Goal: Transaction & Acquisition: Book appointment/travel/reservation

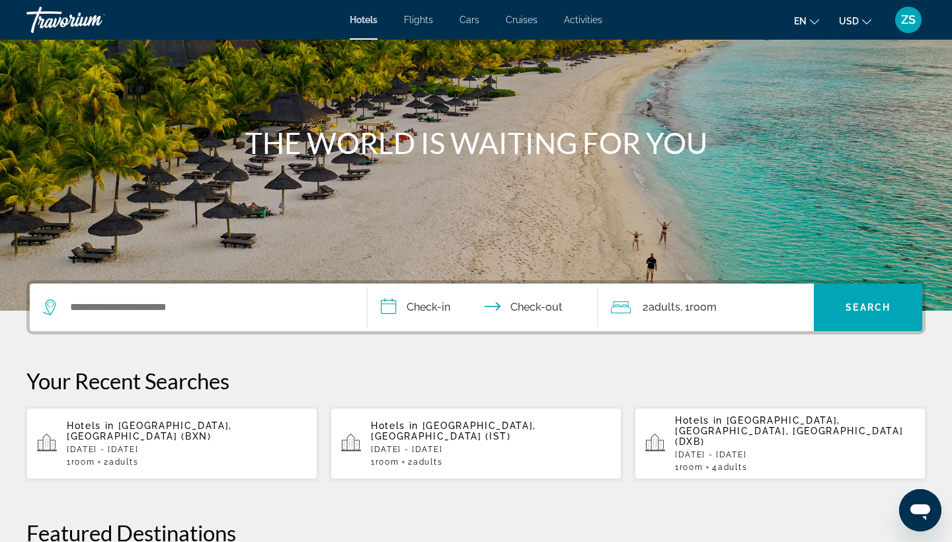
scroll to position [87, 0]
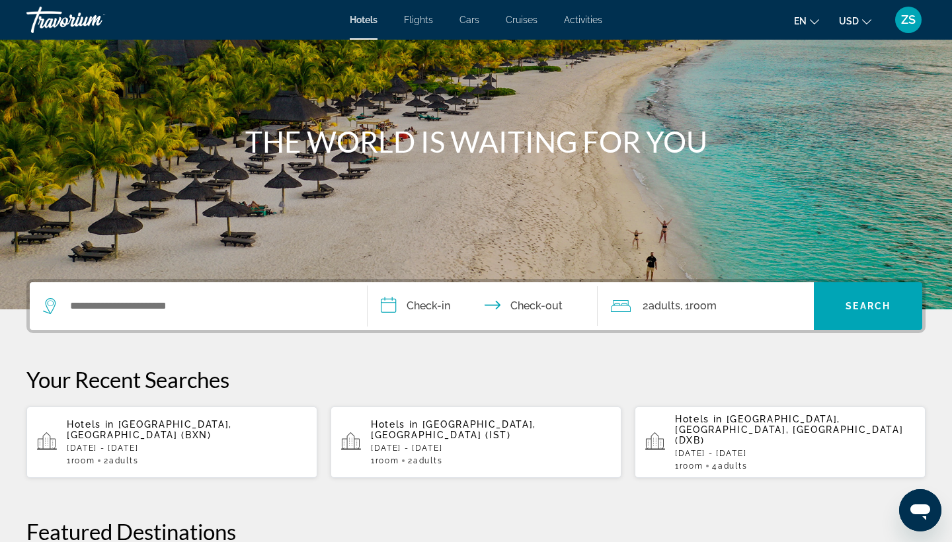
click at [157, 294] on div "Search widget" at bounding box center [198, 306] width 311 height 48
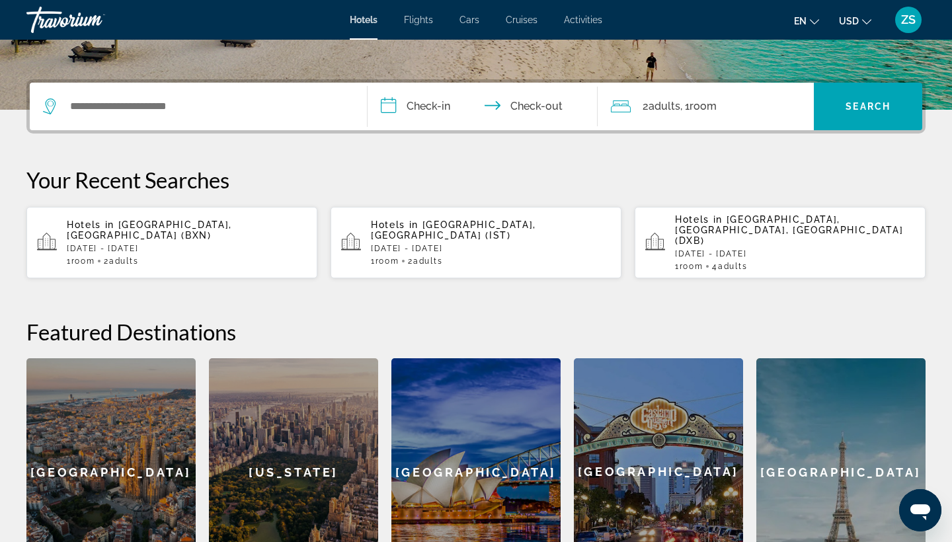
scroll to position [323, 0]
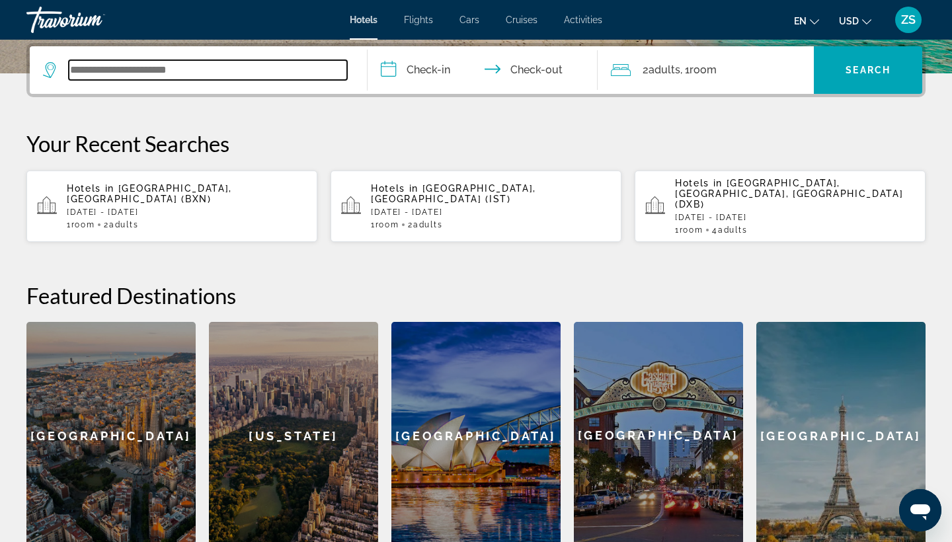
click at [181, 71] on input "Search widget" at bounding box center [208, 70] width 278 height 20
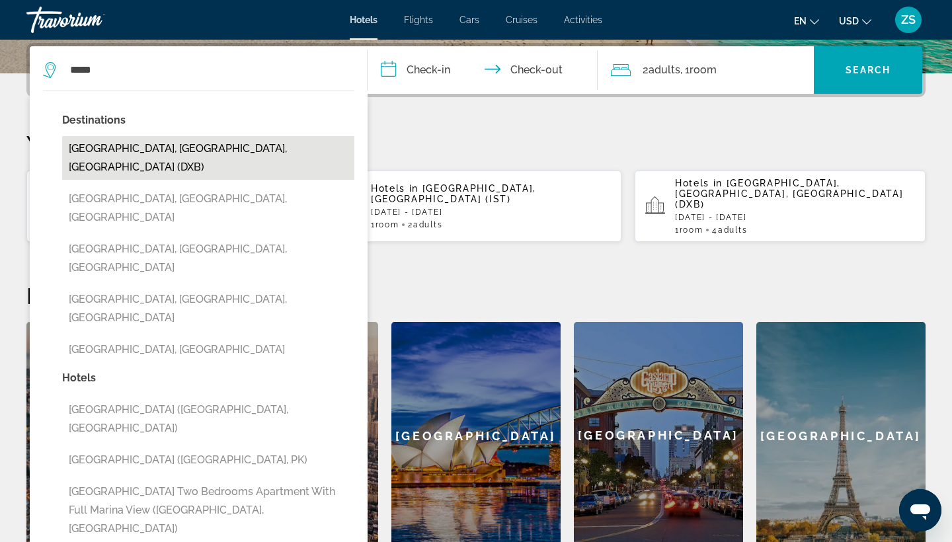
click at [216, 146] on button "[GEOGRAPHIC_DATA], [GEOGRAPHIC_DATA], [GEOGRAPHIC_DATA] (DXB)" at bounding box center [208, 158] width 292 height 44
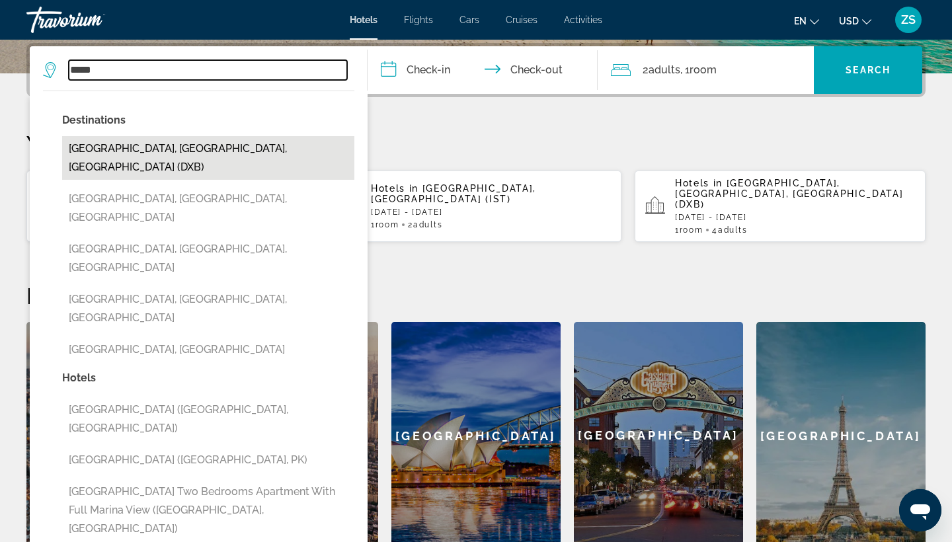
type input "**********"
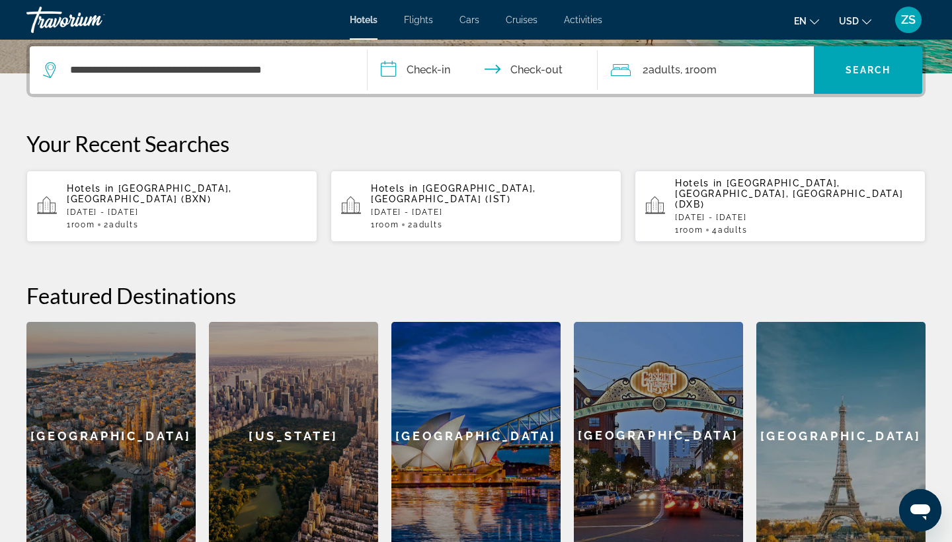
click at [413, 69] on input "**********" at bounding box center [485, 72] width 235 height 52
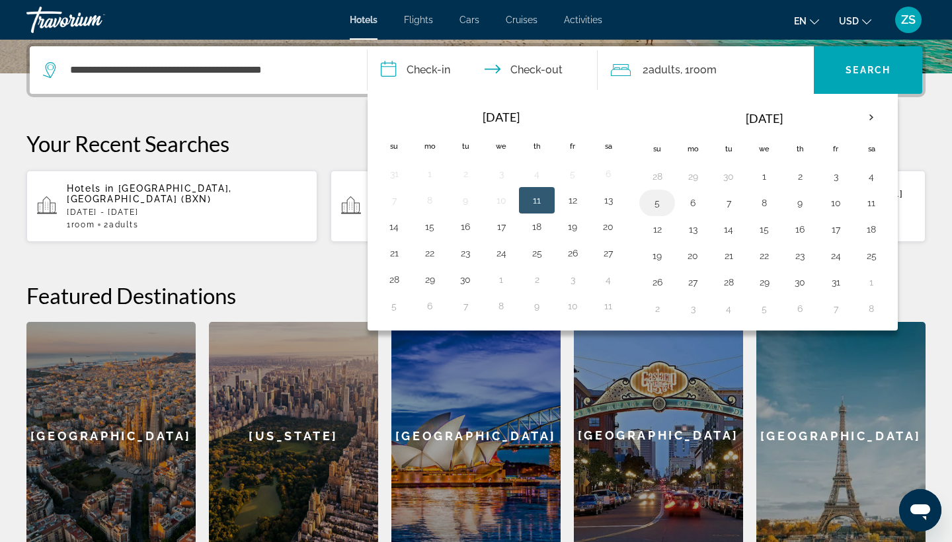
click at [672, 208] on td "5" at bounding box center [657, 203] width 36 height 26
click at [662, 208] on button "5" at bounding box center [657, 203] width 21 height 19
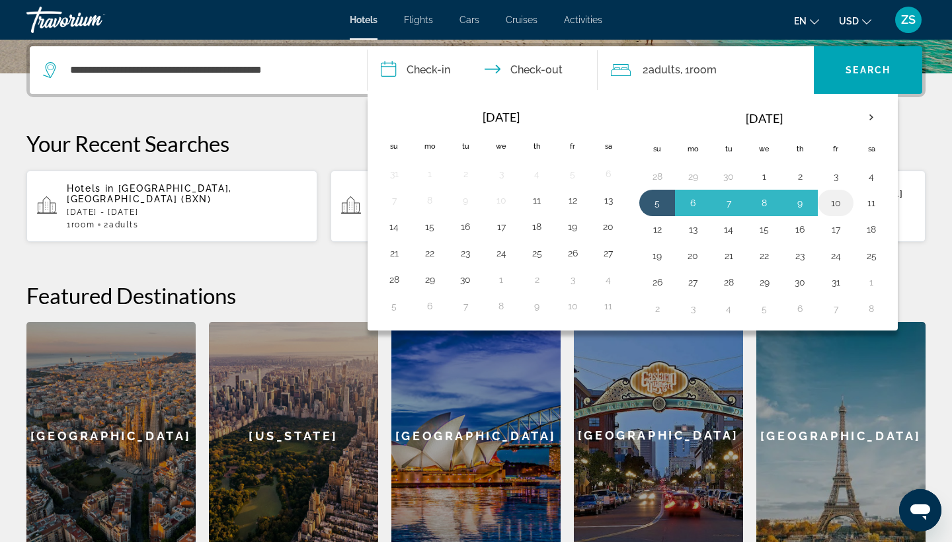
click at [842, 206] on button "10" at bounding box center [835, 203] width 21 height 19
type input "**********"
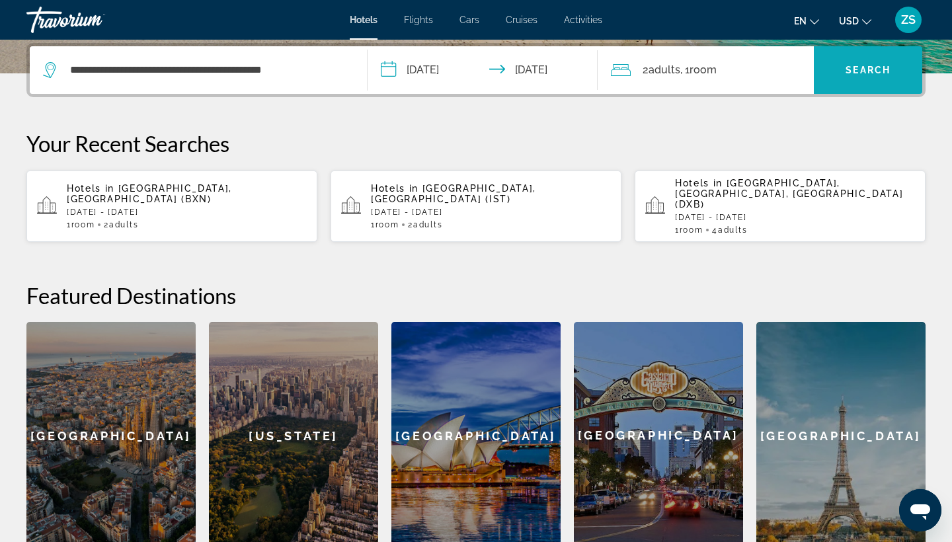
click at [852, 75] on span "Search" at bounding box center [868, 70] width 45 height 11
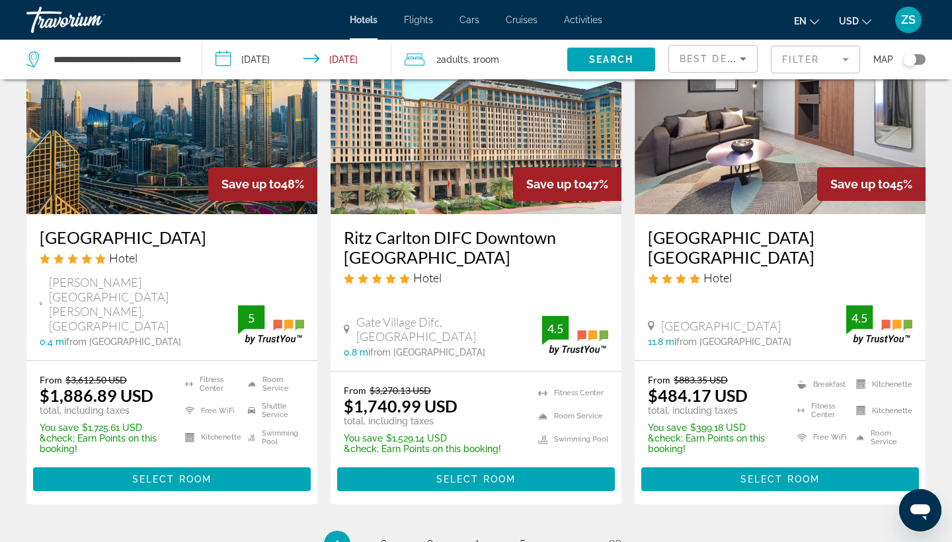
scroll to position [1720, 0]
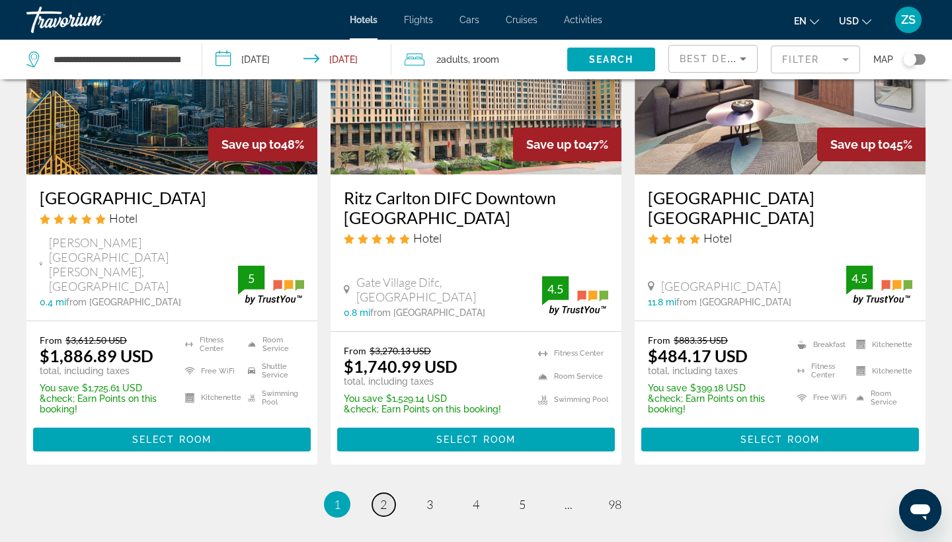
click at [383, 497] on span "2" at bounding box center [383, 504] width 7 height 15
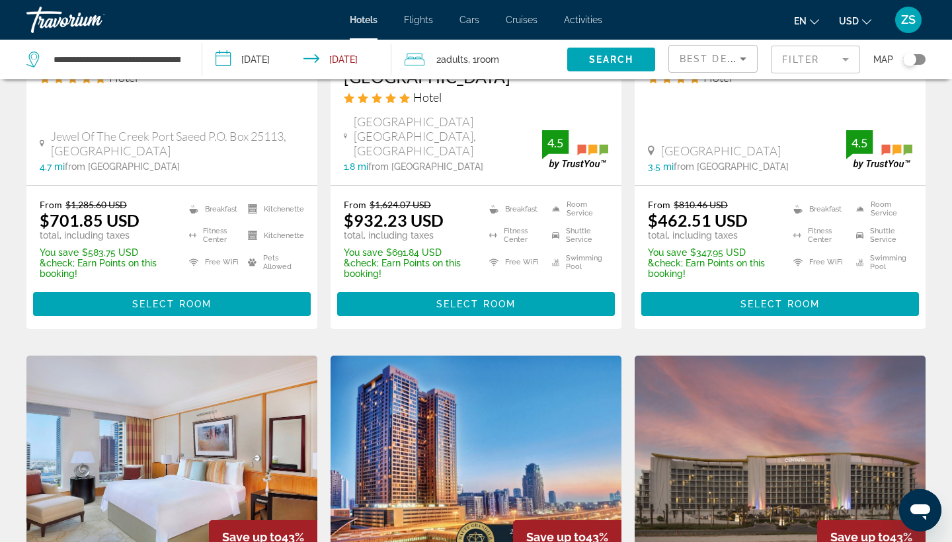
scroll to position [289, 0]
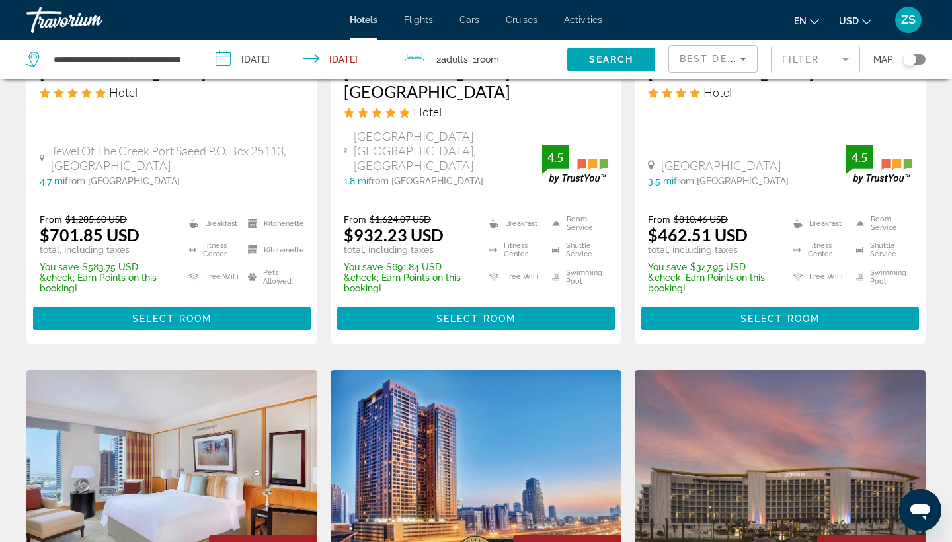
click at [838, 59] on mat-form-field "Filter" at bounding box center [815, 60] width 89 height 28
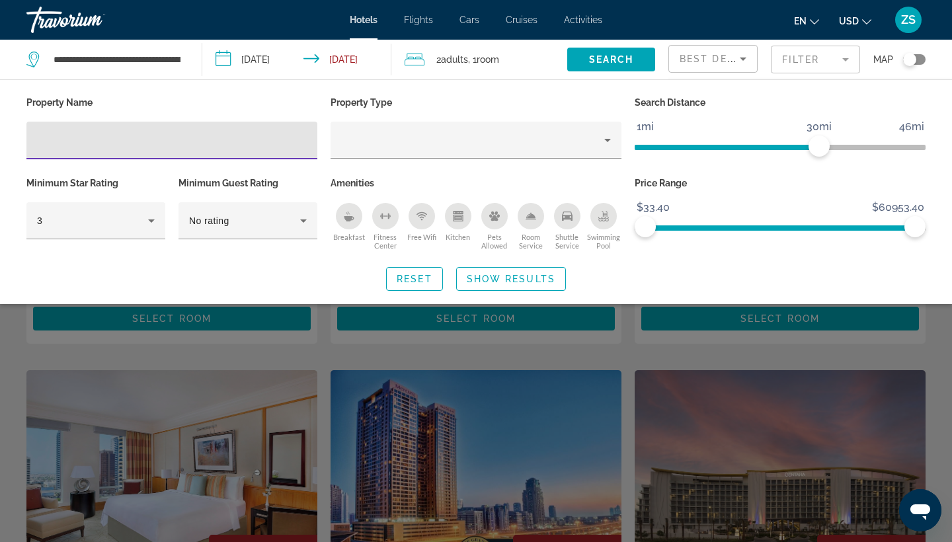
click at [127, 134] on input "Hotel Filters" at bounding box center [172, 141] width 270 height 16
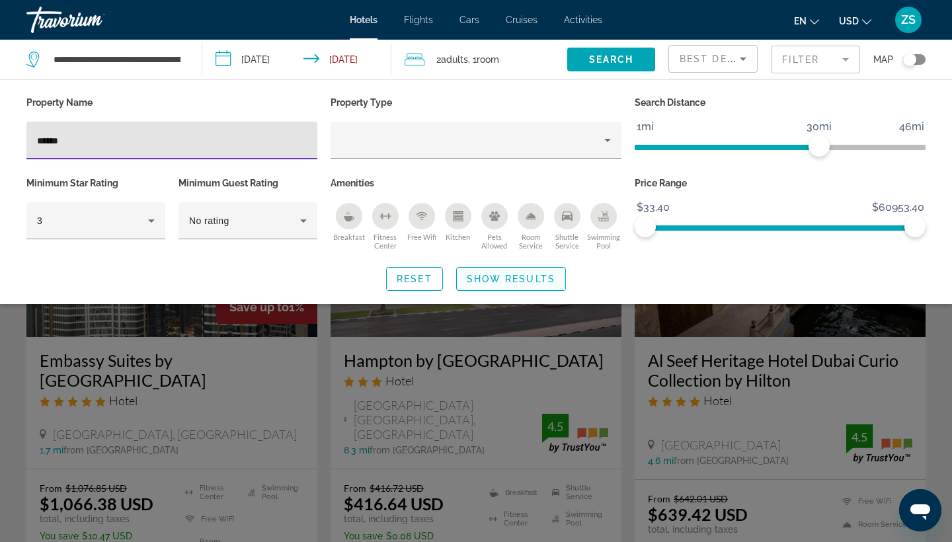
type input "******"
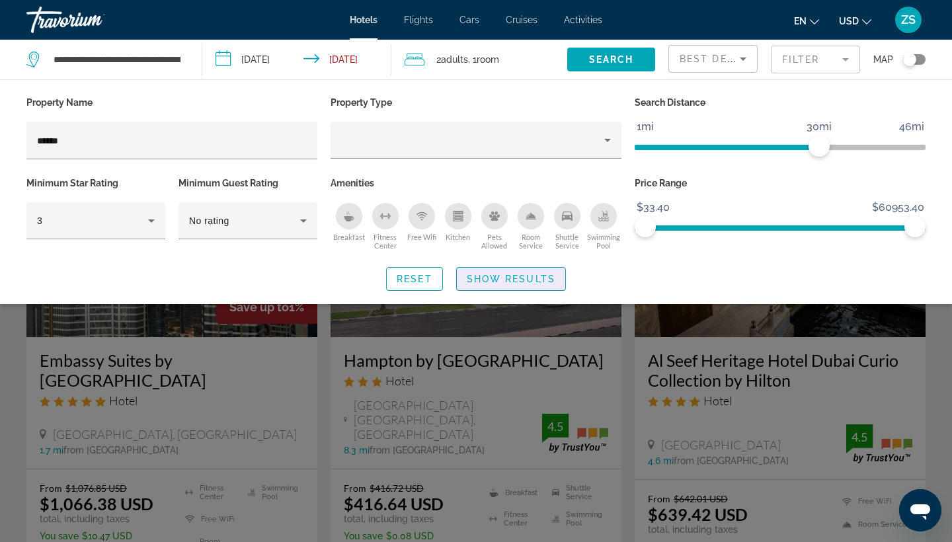
click at [523, 281] on span "Show Results" at bounding box center [511, 279] width 89 height 11
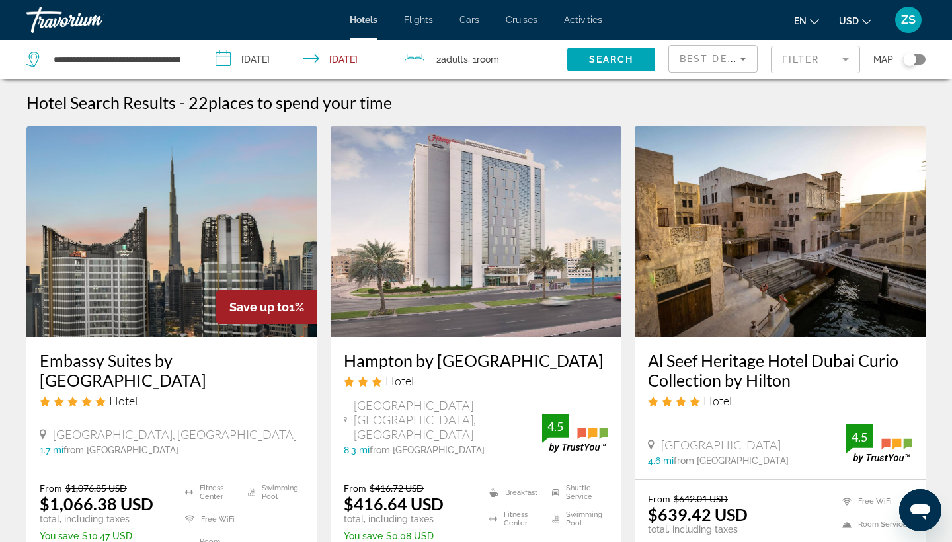
click at [832, 59] on mat-form-field "Filter" at bounding box center [815, 60] width 89 height 28
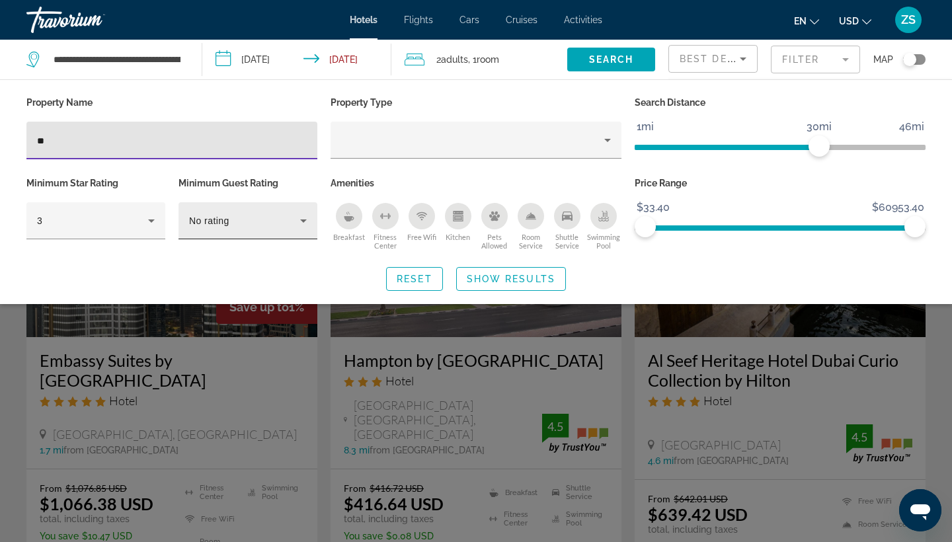
type input "*"
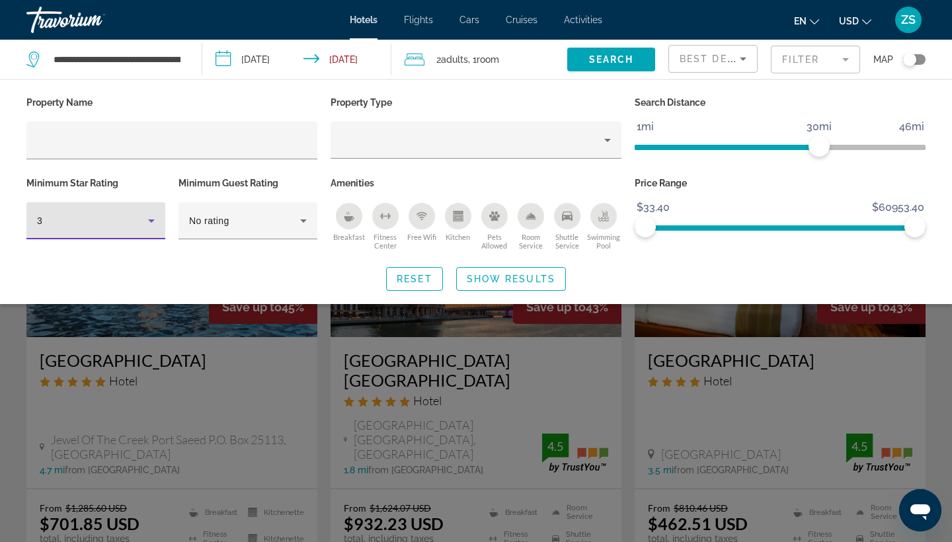
click at [159, 216] on icon "Hotel Filters" at bounding box center [151, 221] width 16 height 16
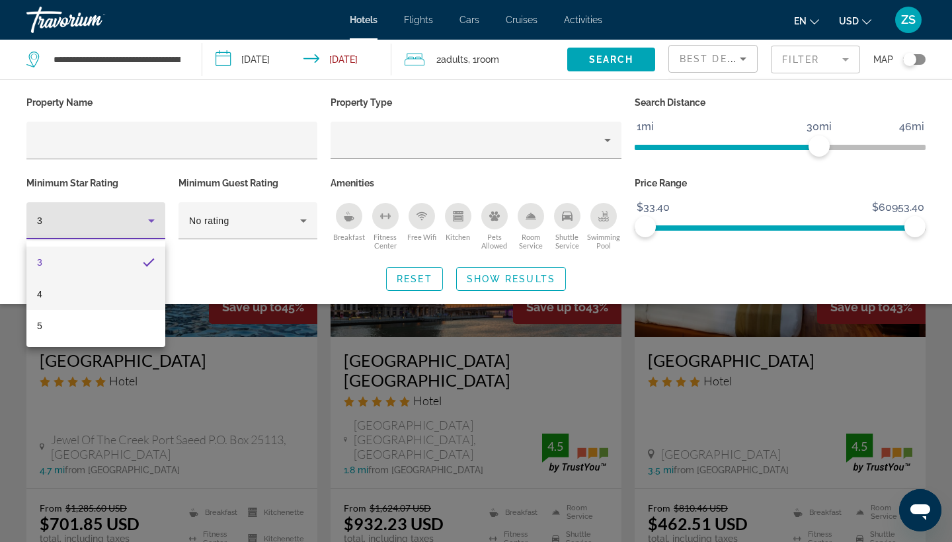
click at [112, 297] on mat-option "4" at bounding box center [95, 294] width 139 height 32
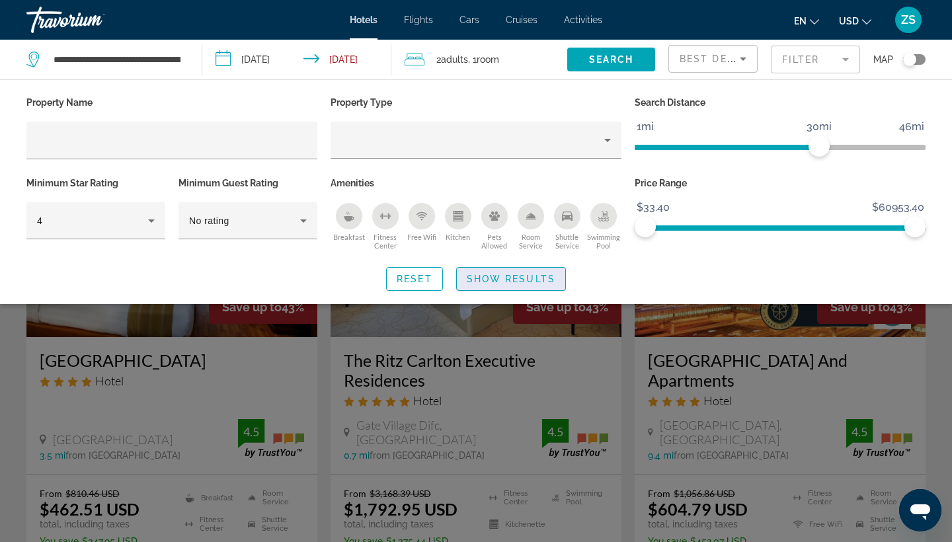
click at [530, 281] on span "Show Results" at bounding box center [511, 279] width 89 height 11
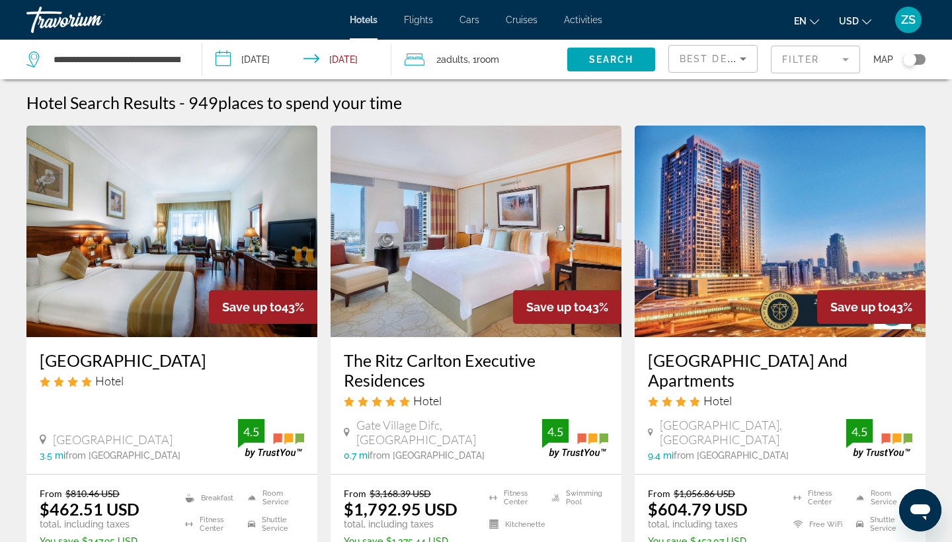
click at [423, 19] on span "Flights" at bounding box center [418, 20] width 29 height 11
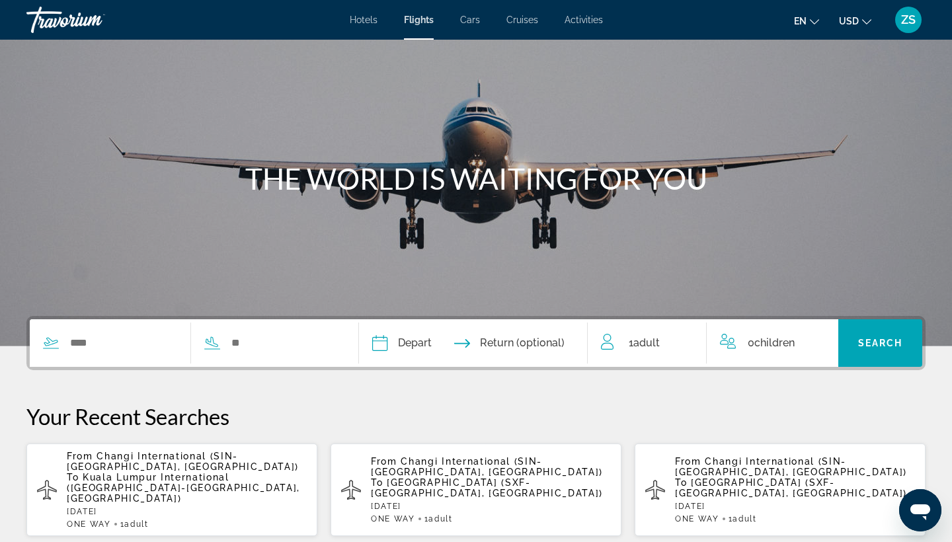
scroll to position [44, 0]
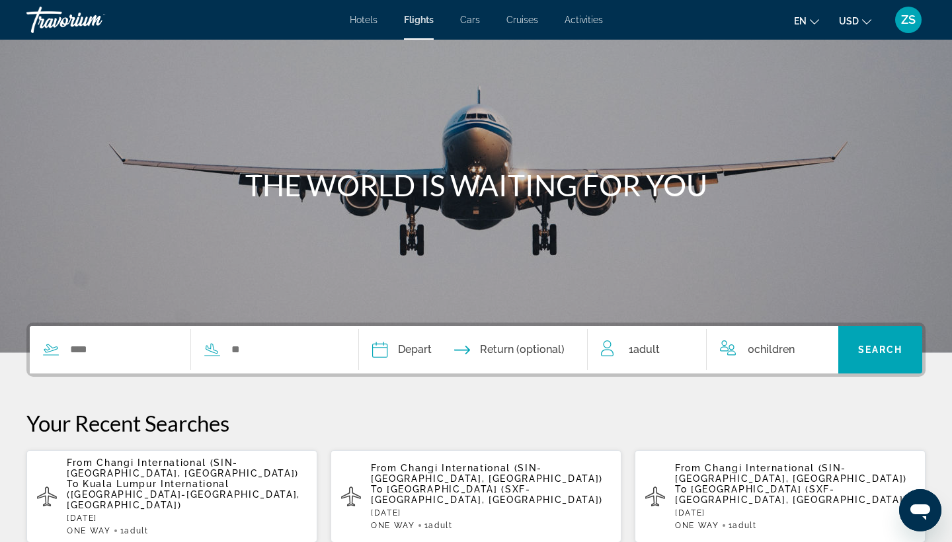
click at [471, 24] on span "Cars" at bounding box center [470, 20] width 20 height 11
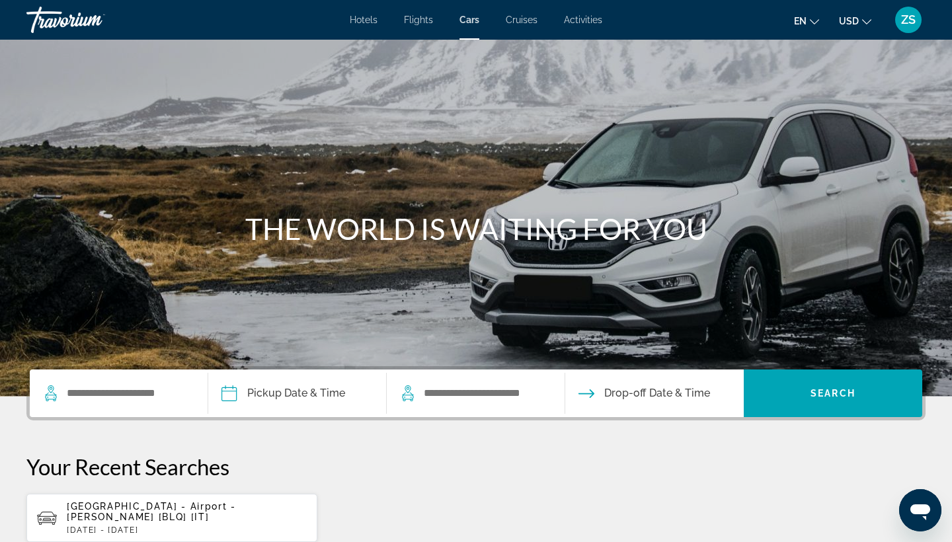
click at [514, 16] on span "Cruises" at bounding box center [522, 20] width 32 height 11
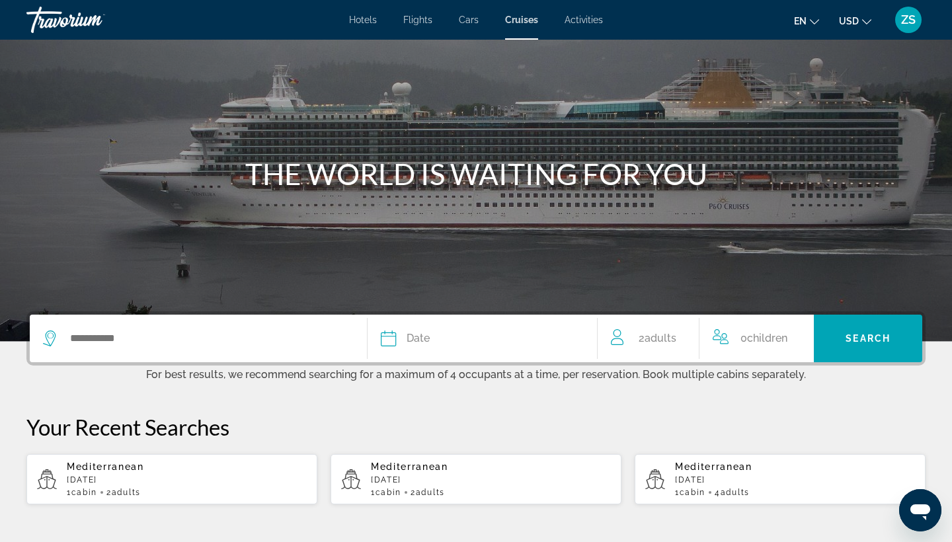
scroll to position [101, 0]
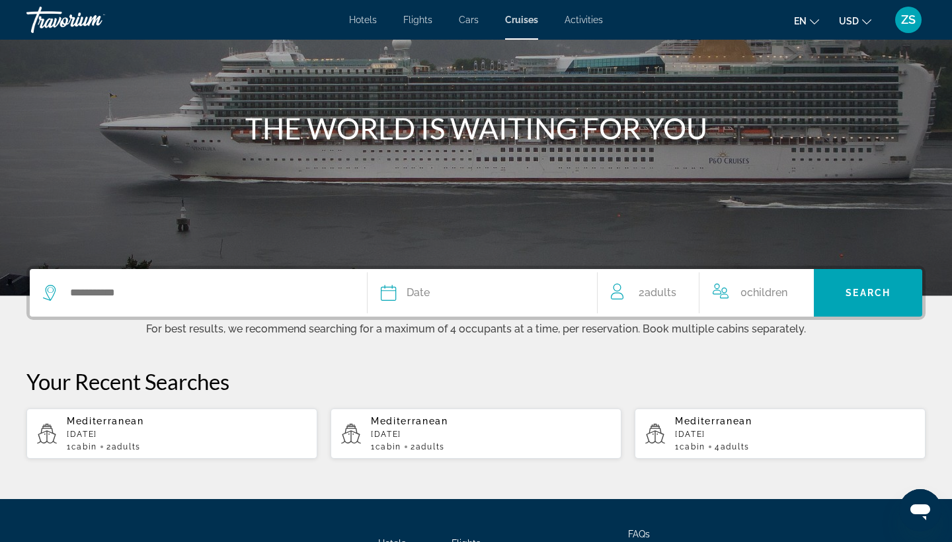
click at [120, 431] on div "Mediterranean [DATE] 1 cabin 2 Adult Adults" at bounding box center [187, 434] width 240 height 36
type input "**********"
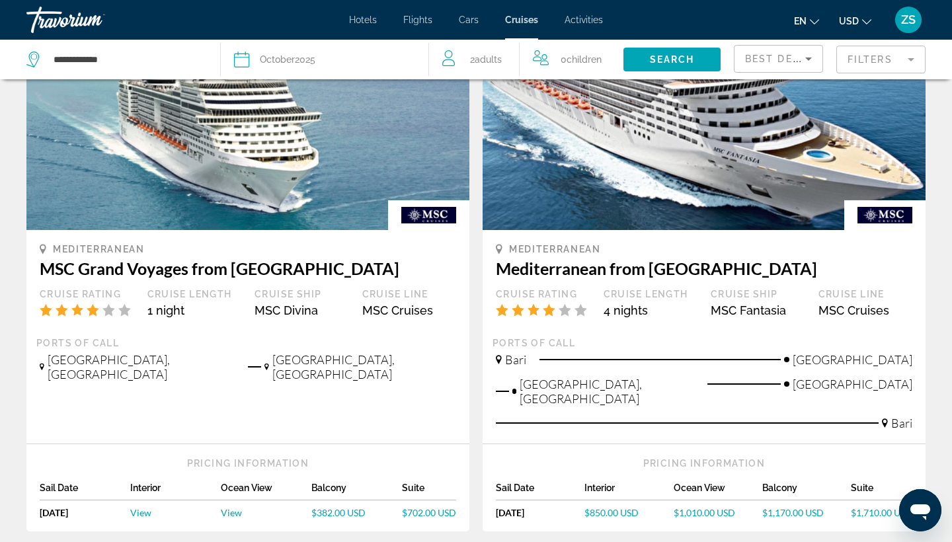
scroll to position [101, 0]
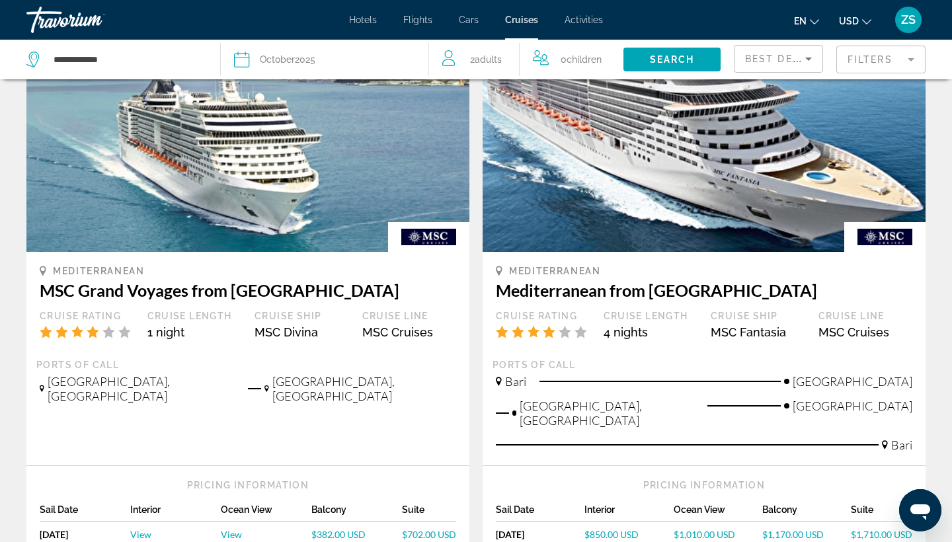
click at [877, 61] on mat-form-field "Filters" at bounding box center [880, 60] width 89 height 28
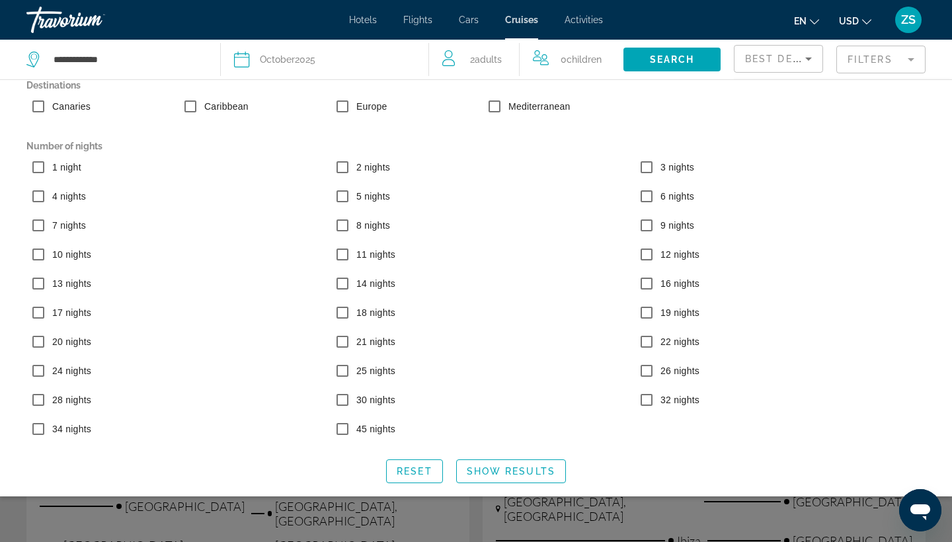
scroll to position [136, 0]
click at [516, 466] on span "Show Results" at bounding box center [511, 471] width 89 height 11
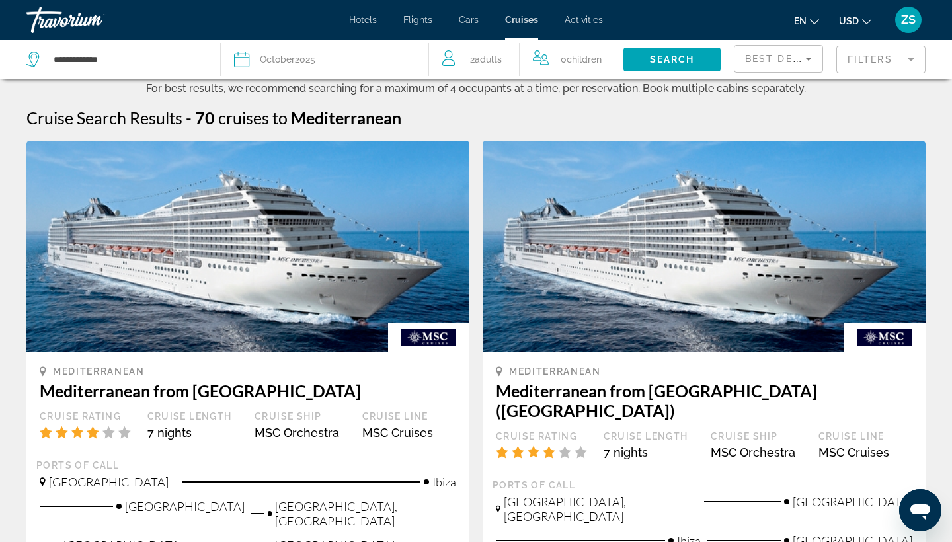
scroll to position [0, 0]
click at [476, 67] on span "2 Adult Adults" at bounding box center [486, 59] width 32 height 19
click at [518, 61] on icon "Increment adults" at bounding box center [522, 57] width 12 height 16
click at [522, 59] on icon "Increment adults" at bounding box center [522, 57] width 12 height 12
click at [701, 58] on span "Search widget" at bounding box center [672, 60] width 97 height 32
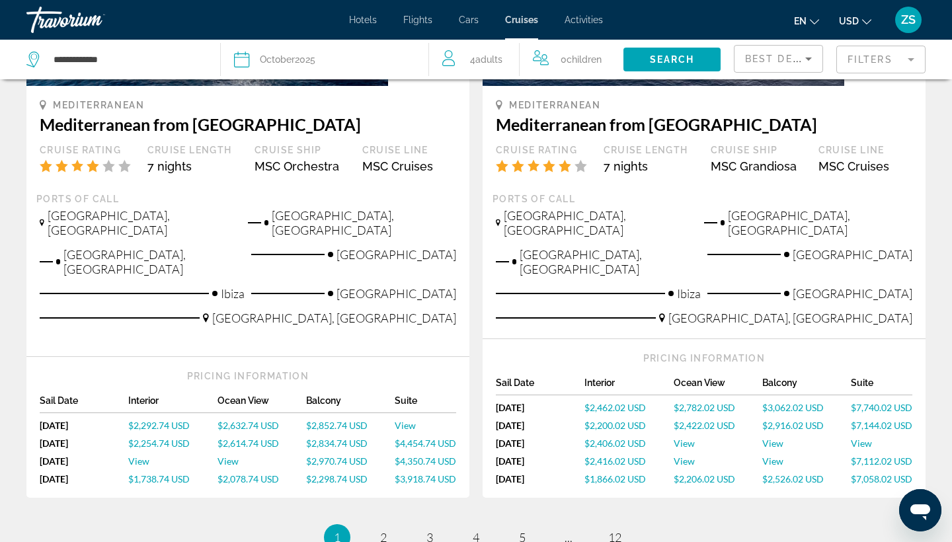
scroll to position [1585, 0]
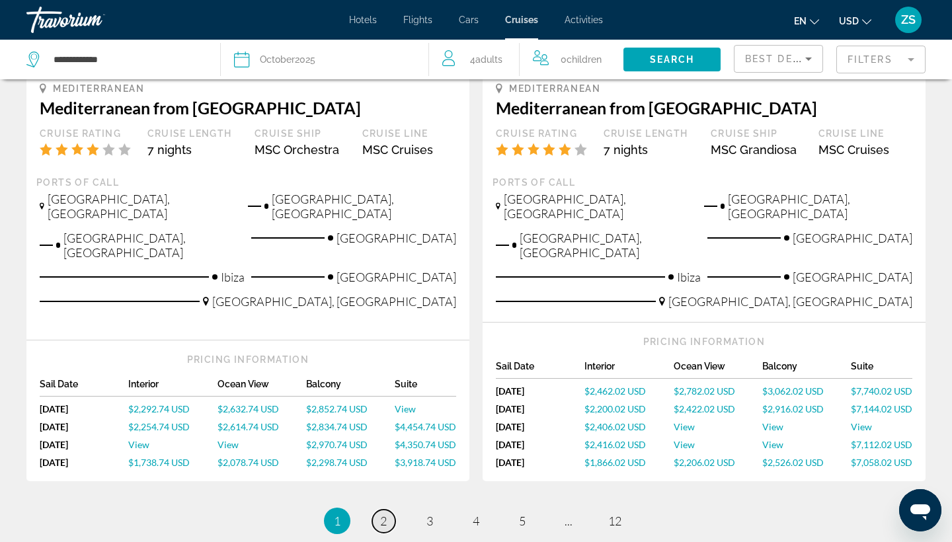
click at [389, 510] on link "page 2" at bounding box center [383, 521] width 23 height 23
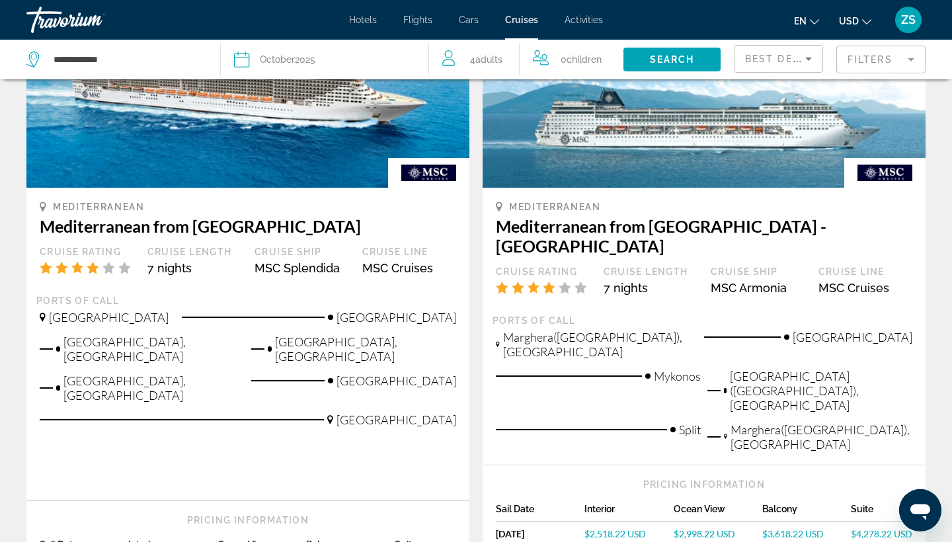
scroll to position [1432, 0]
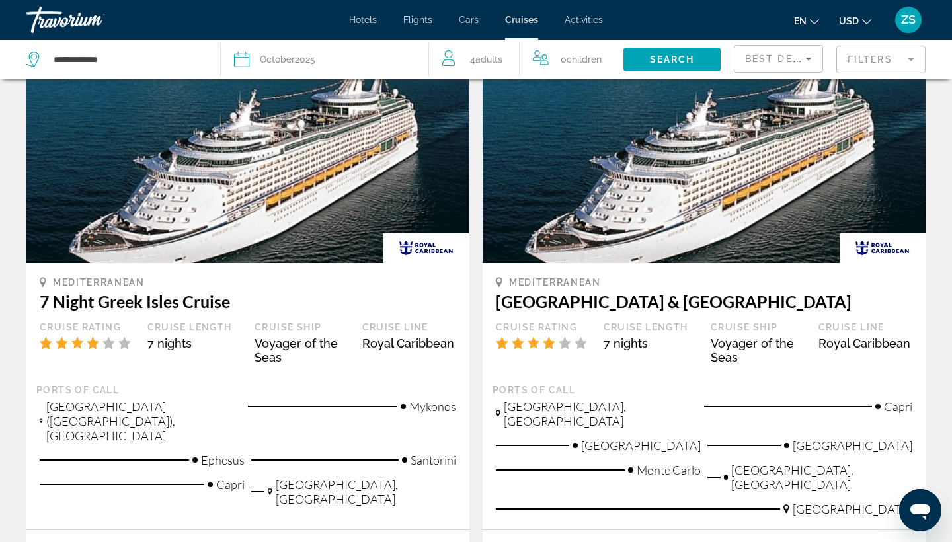
scroll to position [89, 0]
click at [584, 23] on span "Activities" at bounding box center [584, 20] width 38 height 11
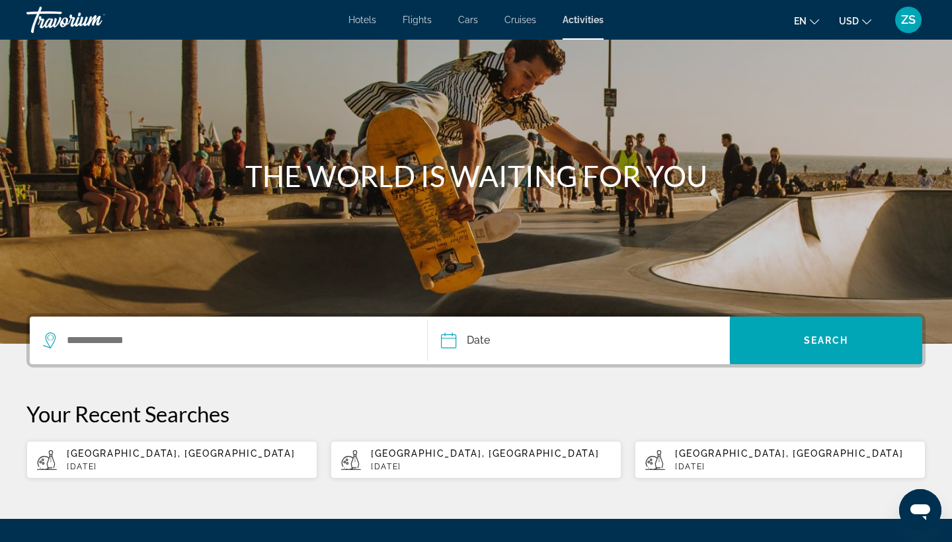
scroll to position [89, 0]
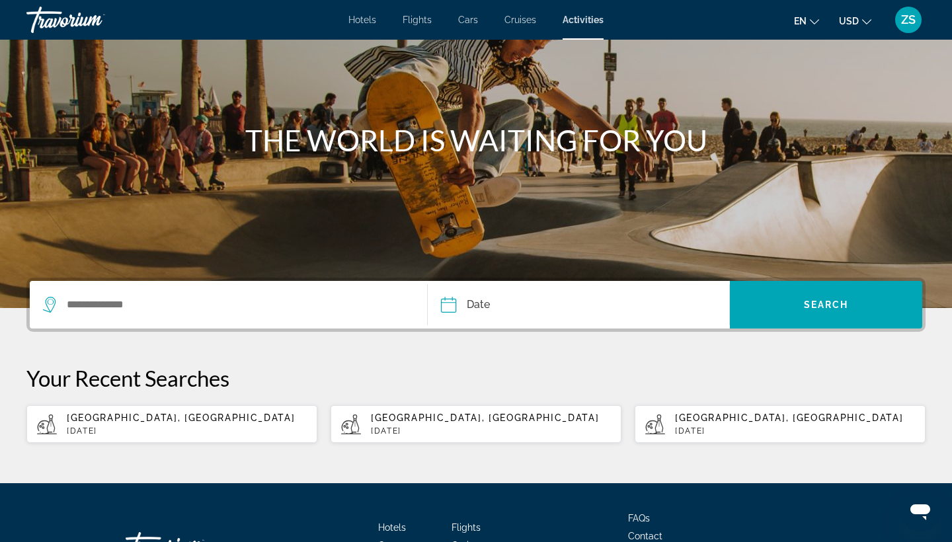
click at [182, 419] on span "[GEOGRAPHIC_DATA], [GEOGRAPHIC_DATA]" at bounding box center [181, 418] width 228 height 11
type input "**********"
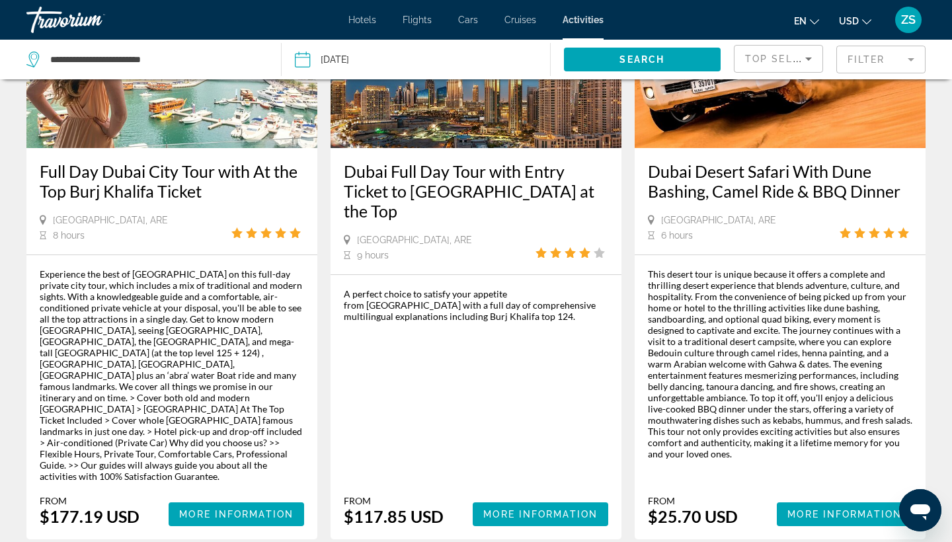
scroll to position [1971, 0]
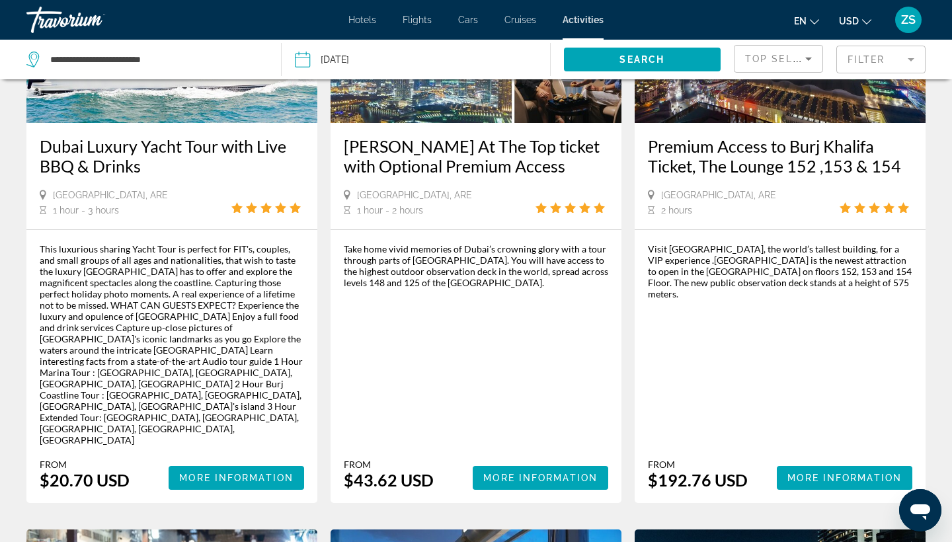
scroll to position [218, 0]
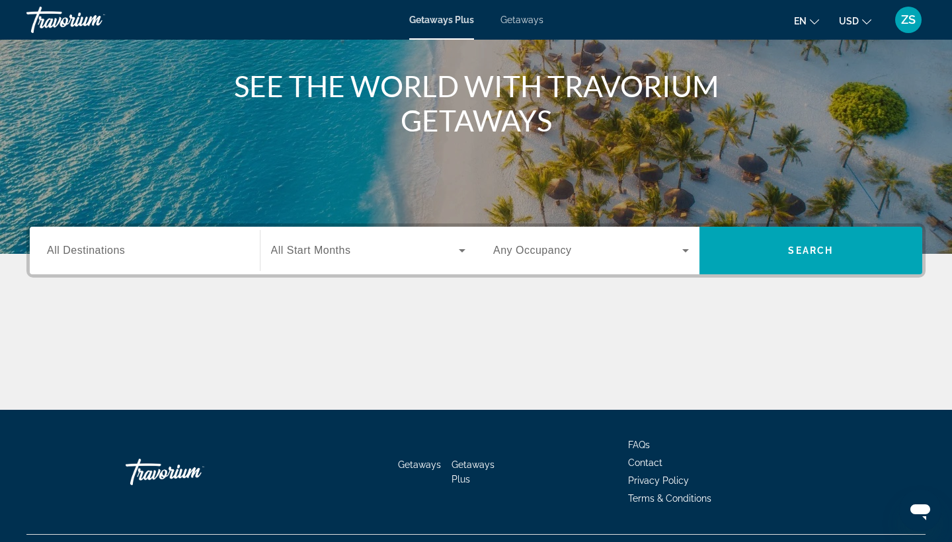
scroll to position [157, 0]
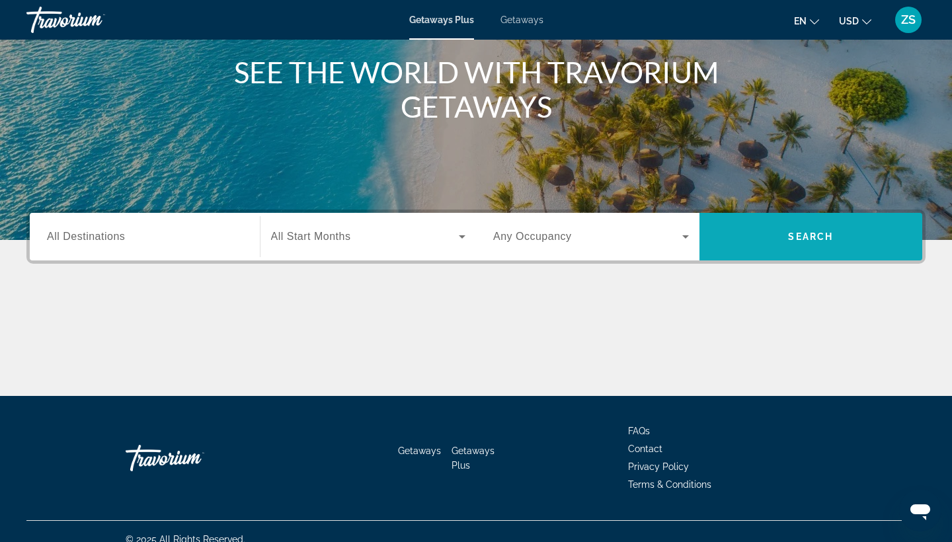
click at [804, 242] on span "Search widget" at bounding box center [811, 237] width 223 height 32
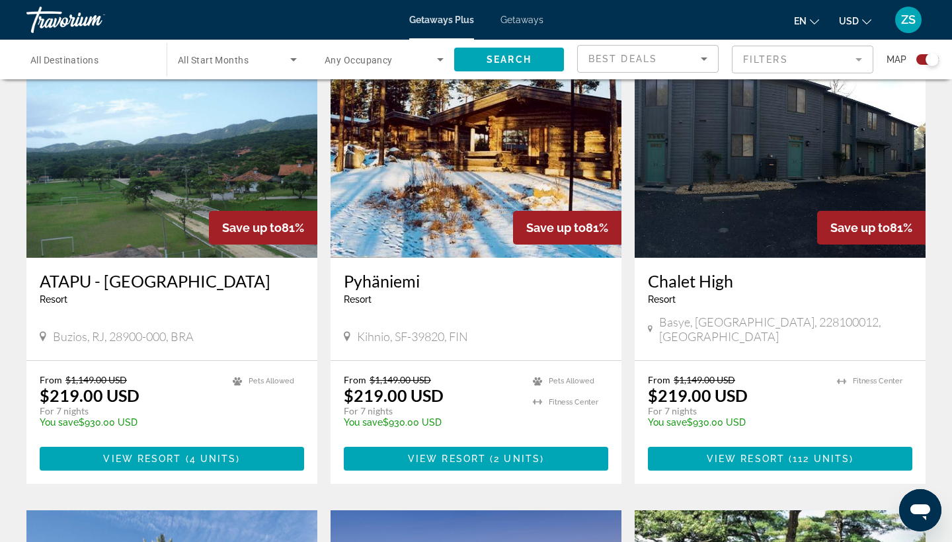
scroll to position [490, 0]
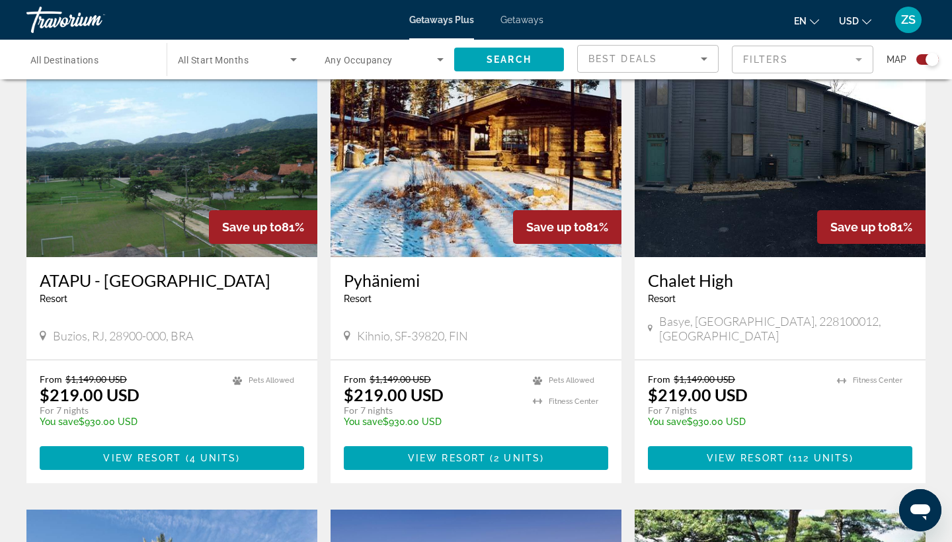
click at [98, 63] on span "All Destinations" at bounding box center [64, 60] width 68 height 11
click at [98, 63] on input "Destination All Destinations" at bounding box center [89, 60] width 119 height 16
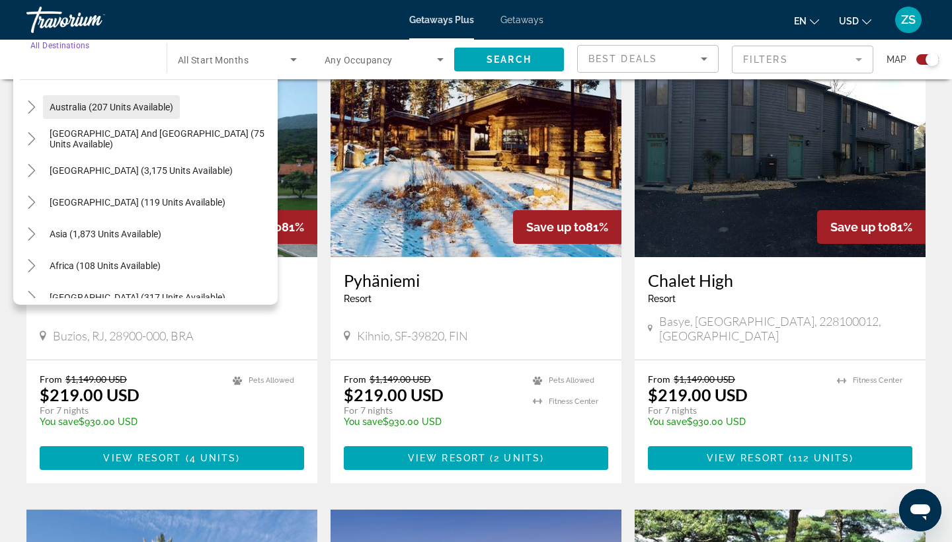
scroll to position [210, 0]
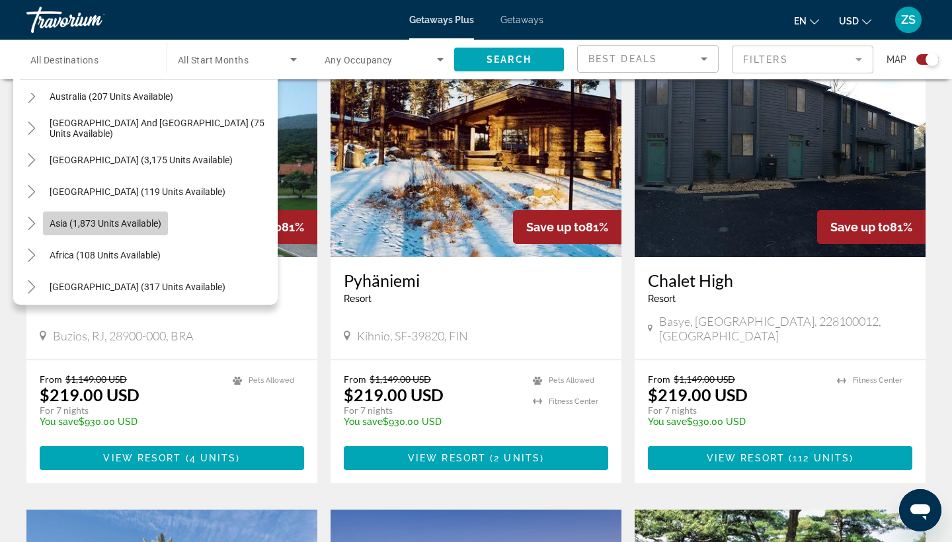
click at [79, 222] on span "Asia (1,873 units available)" at bounding box center [106, 223] width 112 height 11
type input "**********"
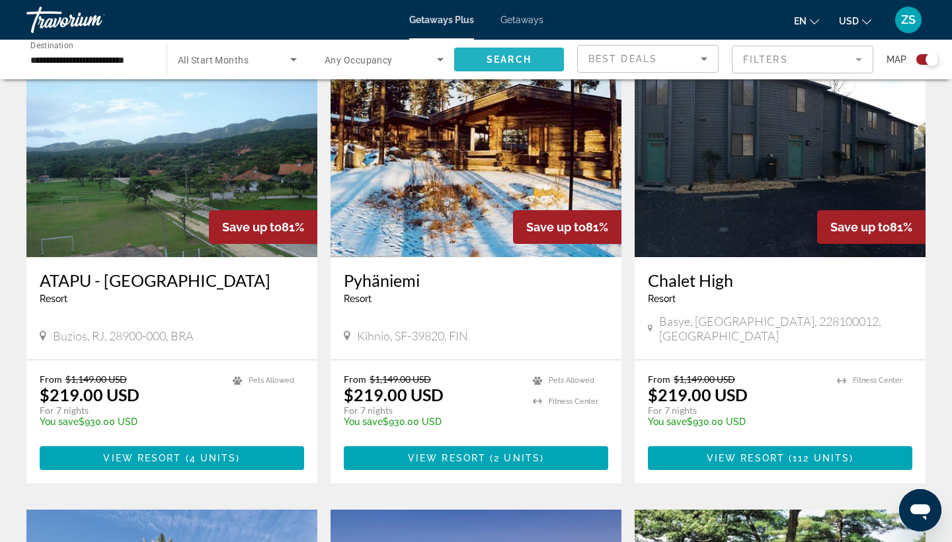
click at [503, 56] on span "Search" at bounding box center [509, 59] width 45 height 11
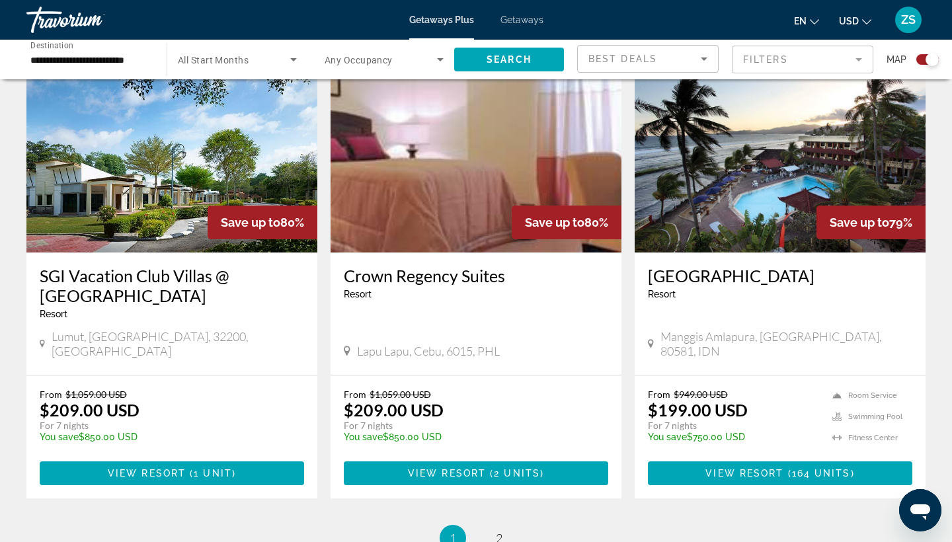
scroll to position [1915, 0]
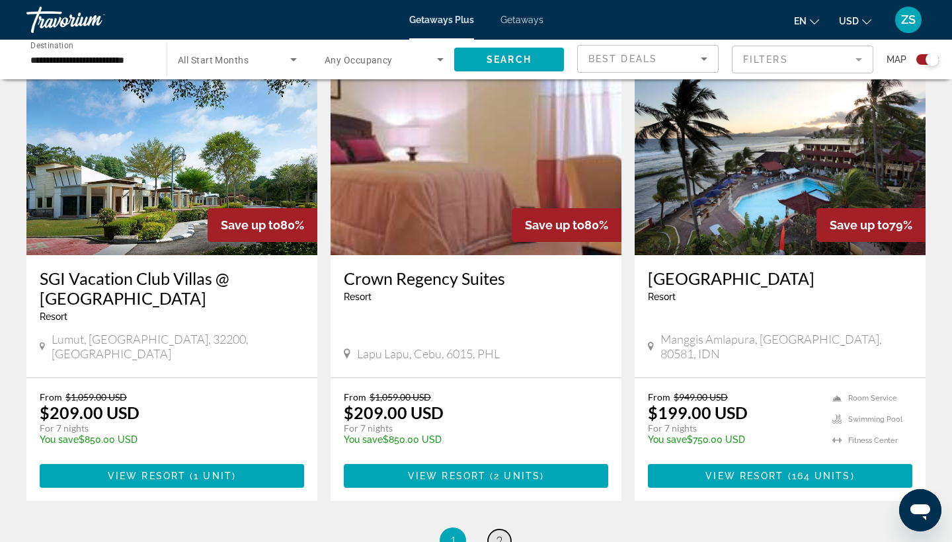
click at [501, 534] on span "2" at bounding box center [499, 541] width 7 height 15
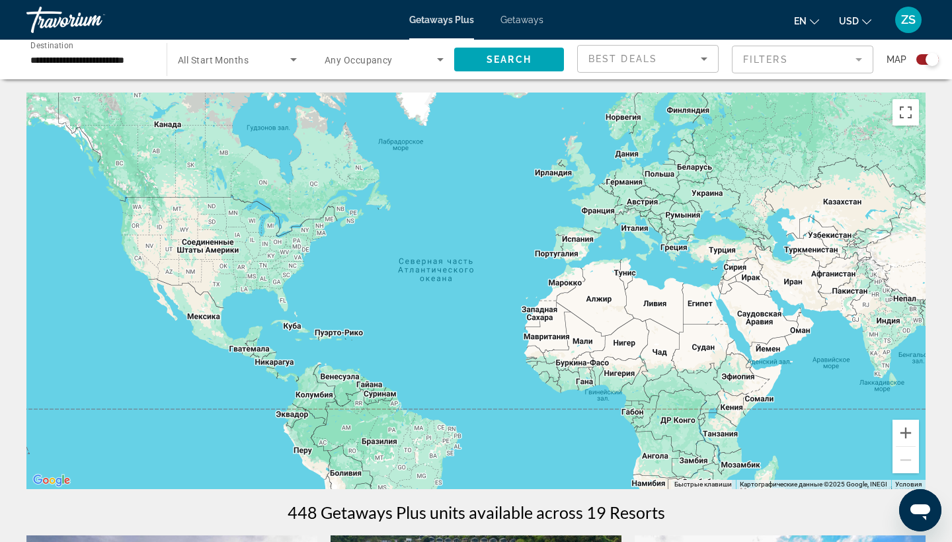
click at [503, 367] on div "Main content" at bounding box center [475, 291] width 899 height 397
